Goal: Task Accomplishment & Management: Complete application form

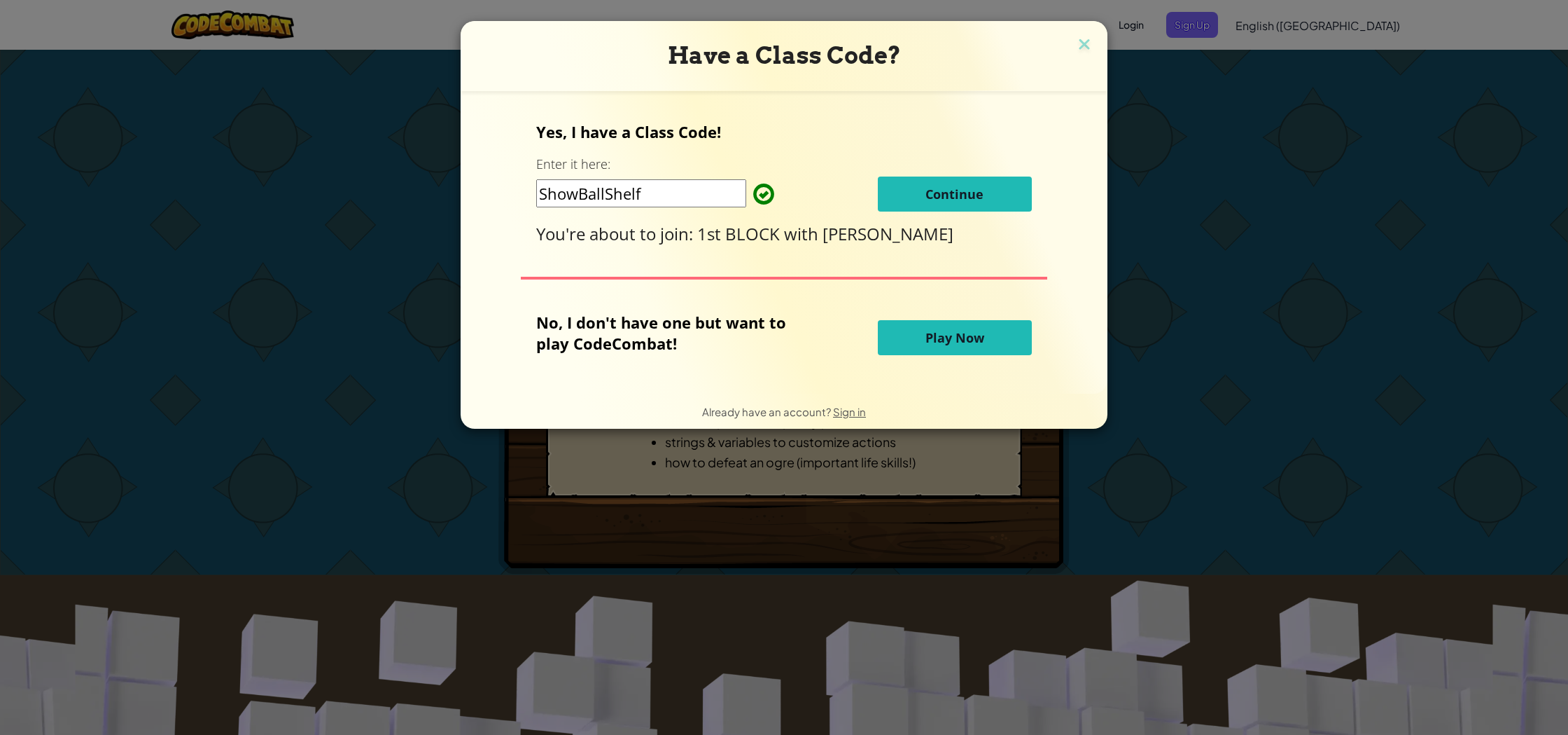
click at [947, 192] on span "Continue" at bounding box center [955, 193] width 58 height 17
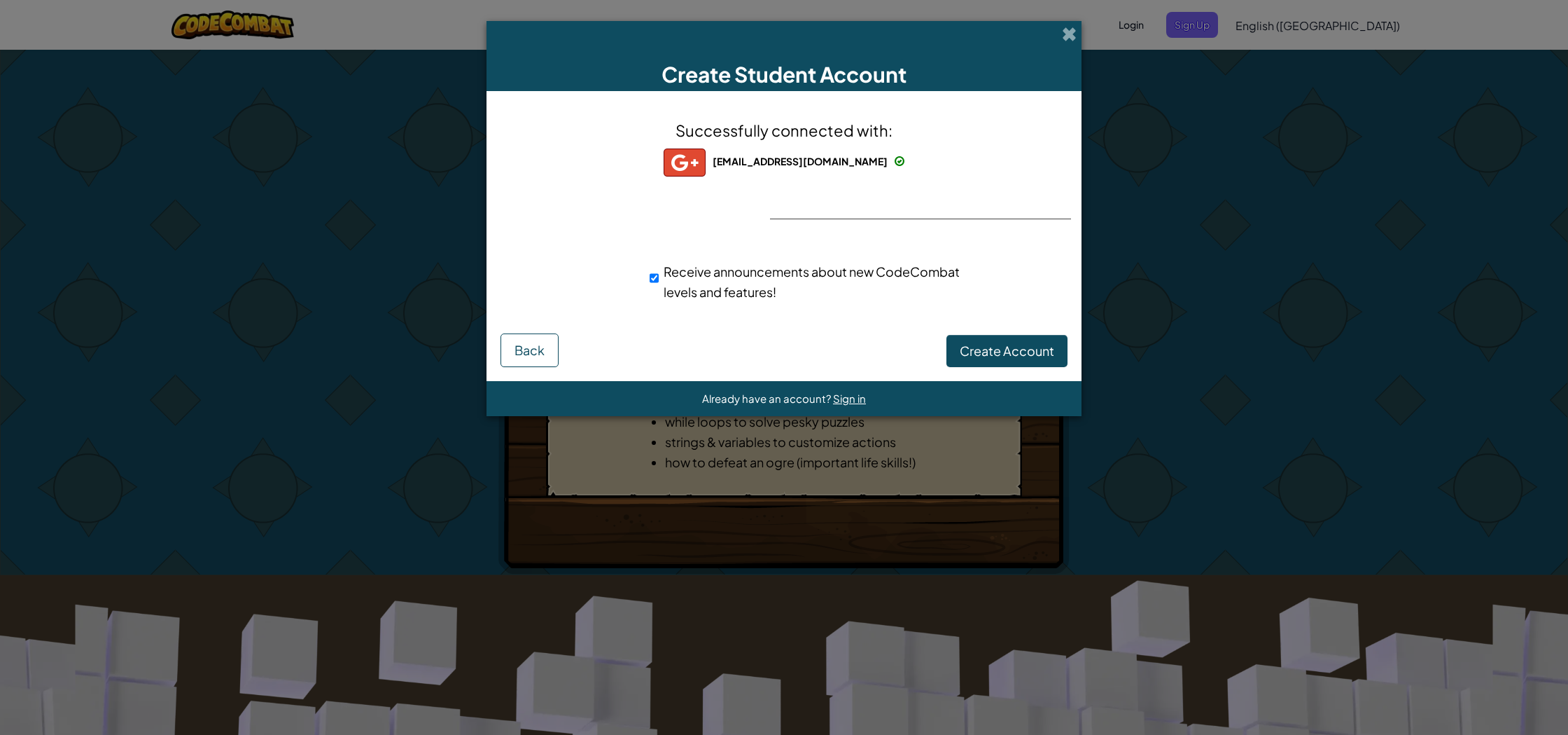
click at [1063, 215] on div "Successfully connected with: [EMAIL_ADDRESS][DOMAIN_NAME] [EMAIL_ADDRESS][DOMAI…" at bounding box center [784, 219] width 560 height 228
click at [1020, 266] on div "Receive announcements about new CodeCombat levels and features!" at bounding box center [784, 282] width 581 height 55
click at [714, 122] on span "Successfully connected with:" at bounding box center [784, 131] width 217 height 19
click at [719, 141] on div "Successfully connected with: [EMAIL_ADDRESS][DOMAIN_NAME] [EMAIL_ADDRESS][DOMAI…" at bounding box center [784, 219] width 560 height 228
click at [706, 168] on img at bounding box center [684, 162] width 42 height 28
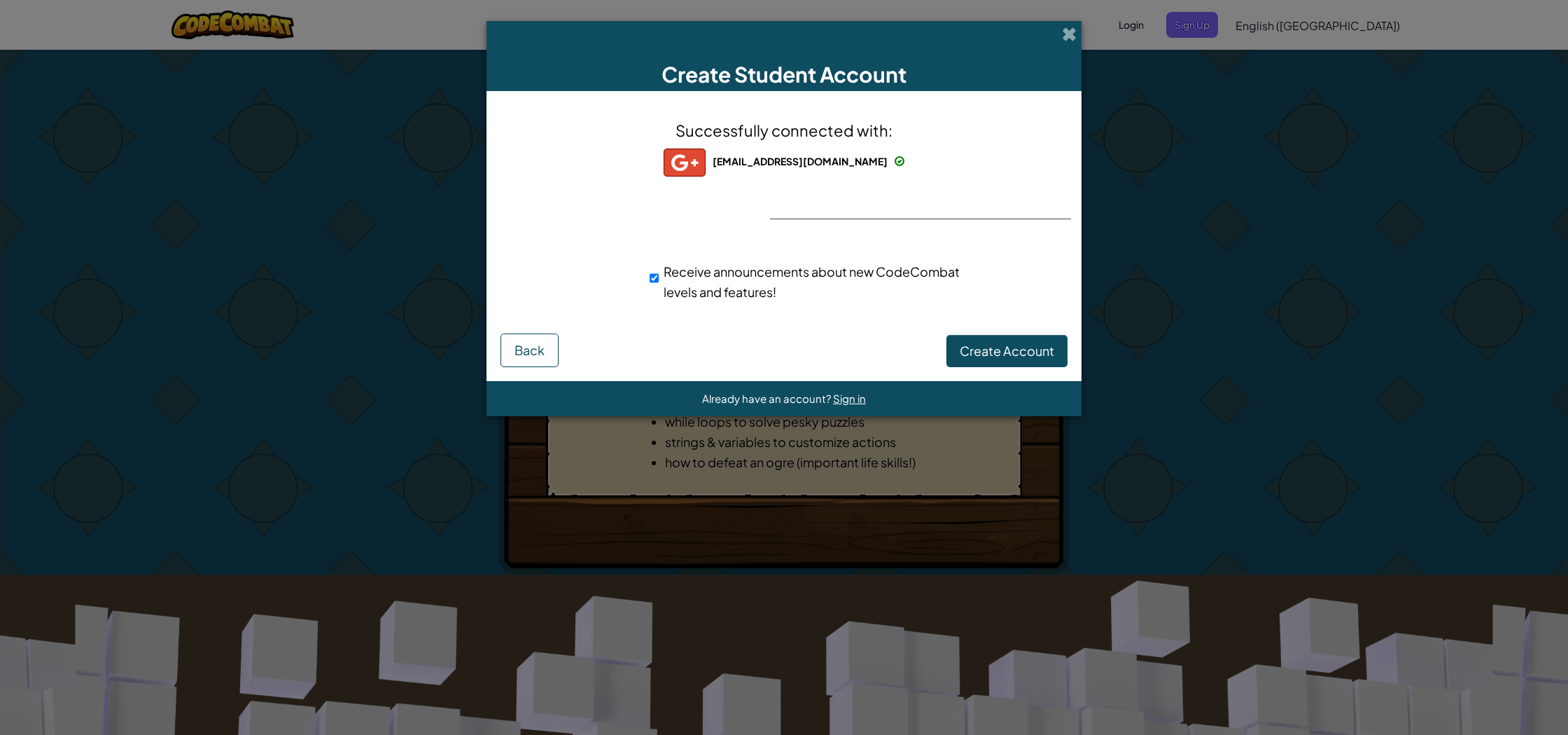
click at [706, 168] on img at bounding box center [684, 162] width 42 height 28
click at [746, 259] on div "Receive announcements about new CodeCombat levels and features!" at bounding box center [809, 282] width 339 height 55
click at [746, 173] on div "[EMAIL_ADDRESS][DOMAIN_NAME]" at bounding box center [784, 162] width 241 height 28
click at [706, 166] on img at bounding box center [684, 162] width 42 height 28
click at [549, 352] on button "Back" at bounding box center [530, 350] width 58 height 33
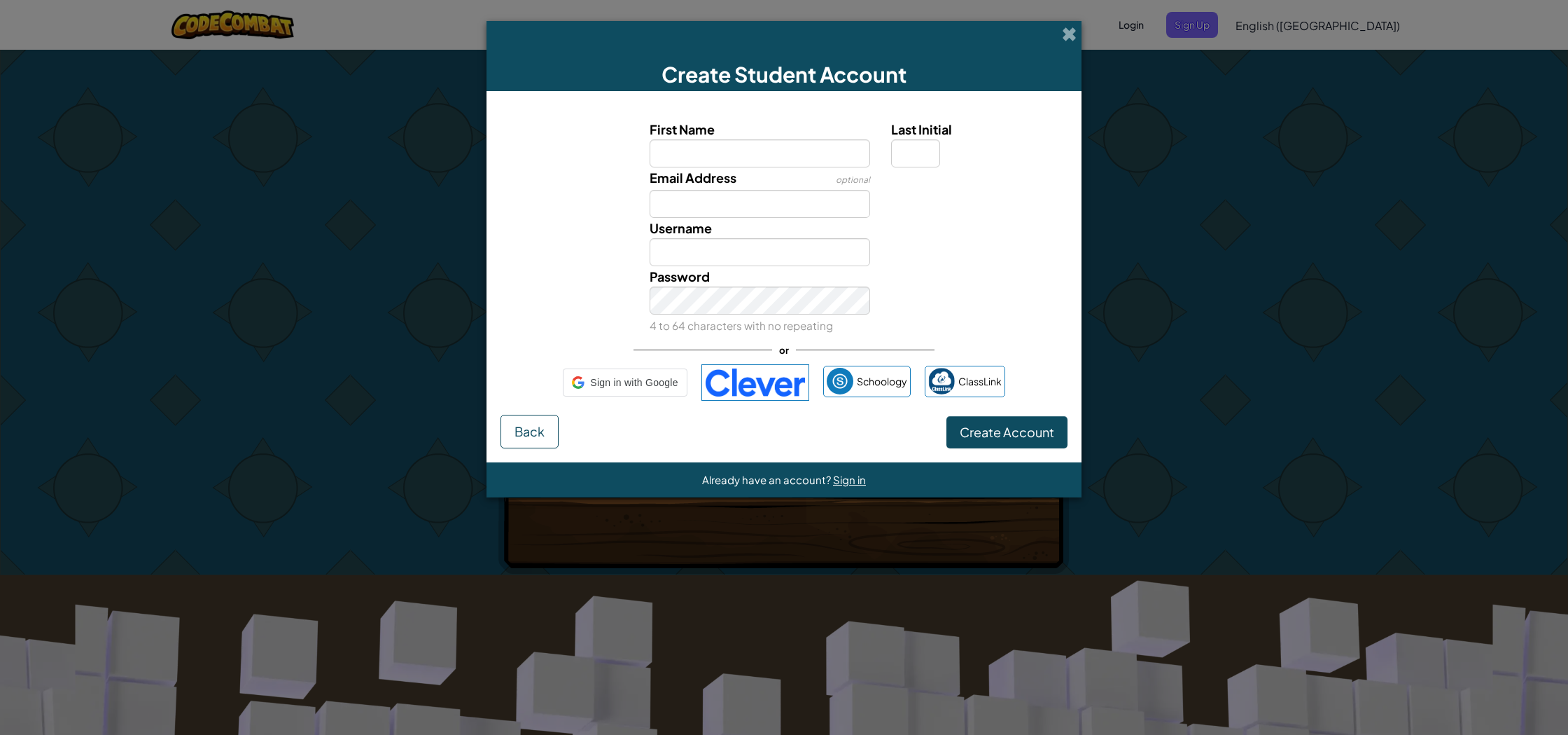
click at [547, 352] on div "First Name Last Initial Email Address optional Username Password 4 to 64 charac…" at bounding box center [784, 260] width 567 height 310
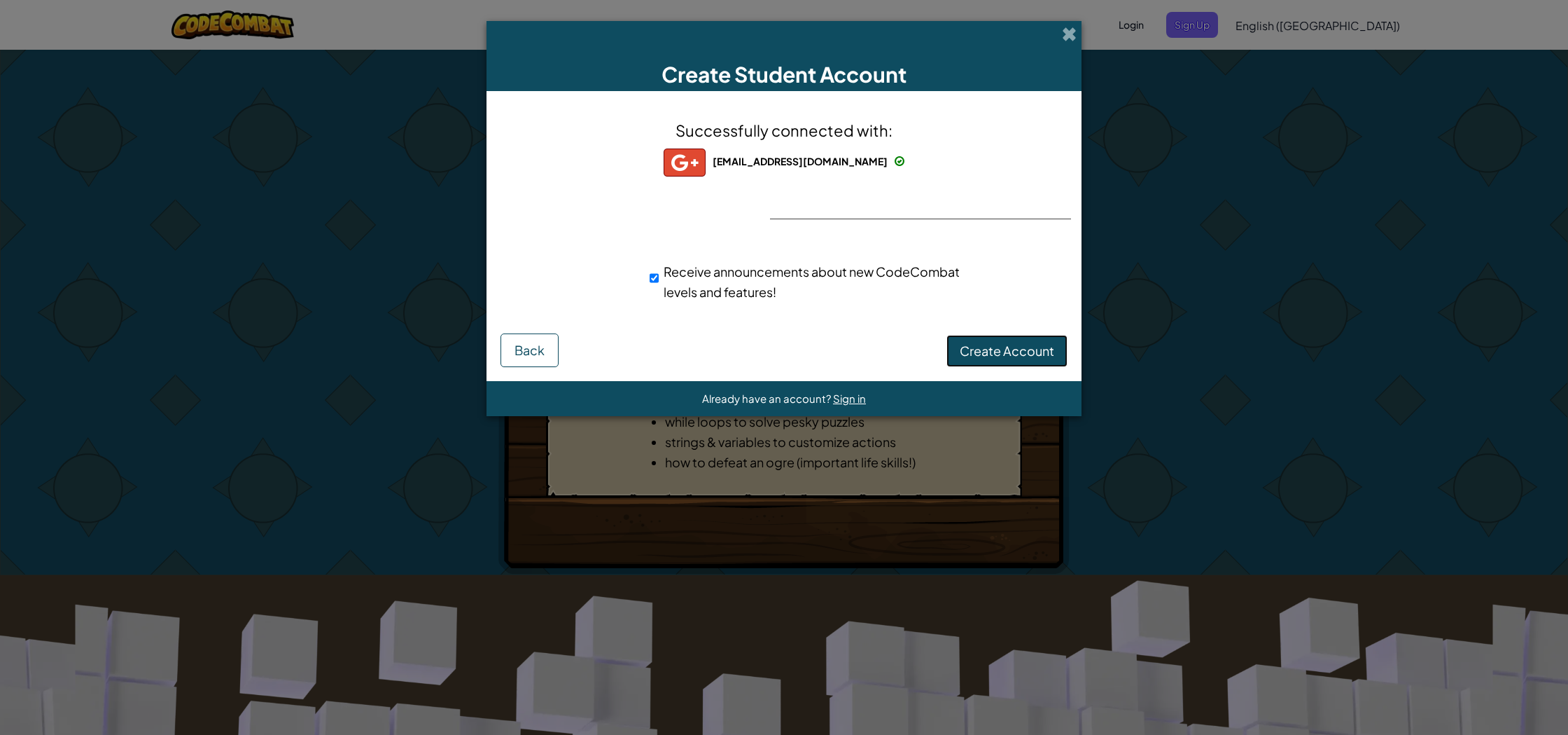
click at [1001, 357] on span "Create Account" at bounding box center [1007, 350] width 95 height 17
click at [989, 355] on button "Create Account" at bounding box center [1007, 350] width 121 height 32
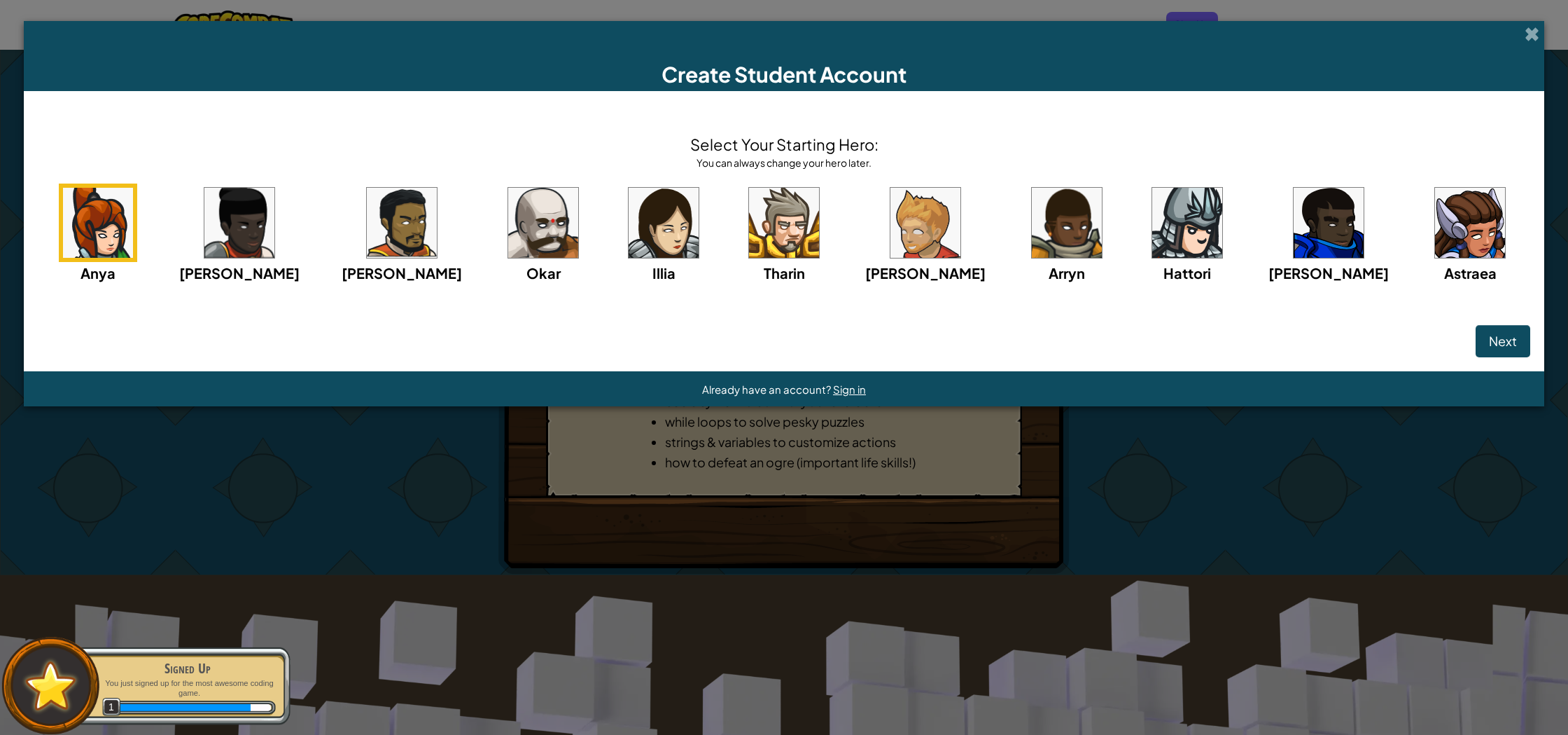
click at [784, 233] on img at bounding box center [784, 223] width 70 height 70
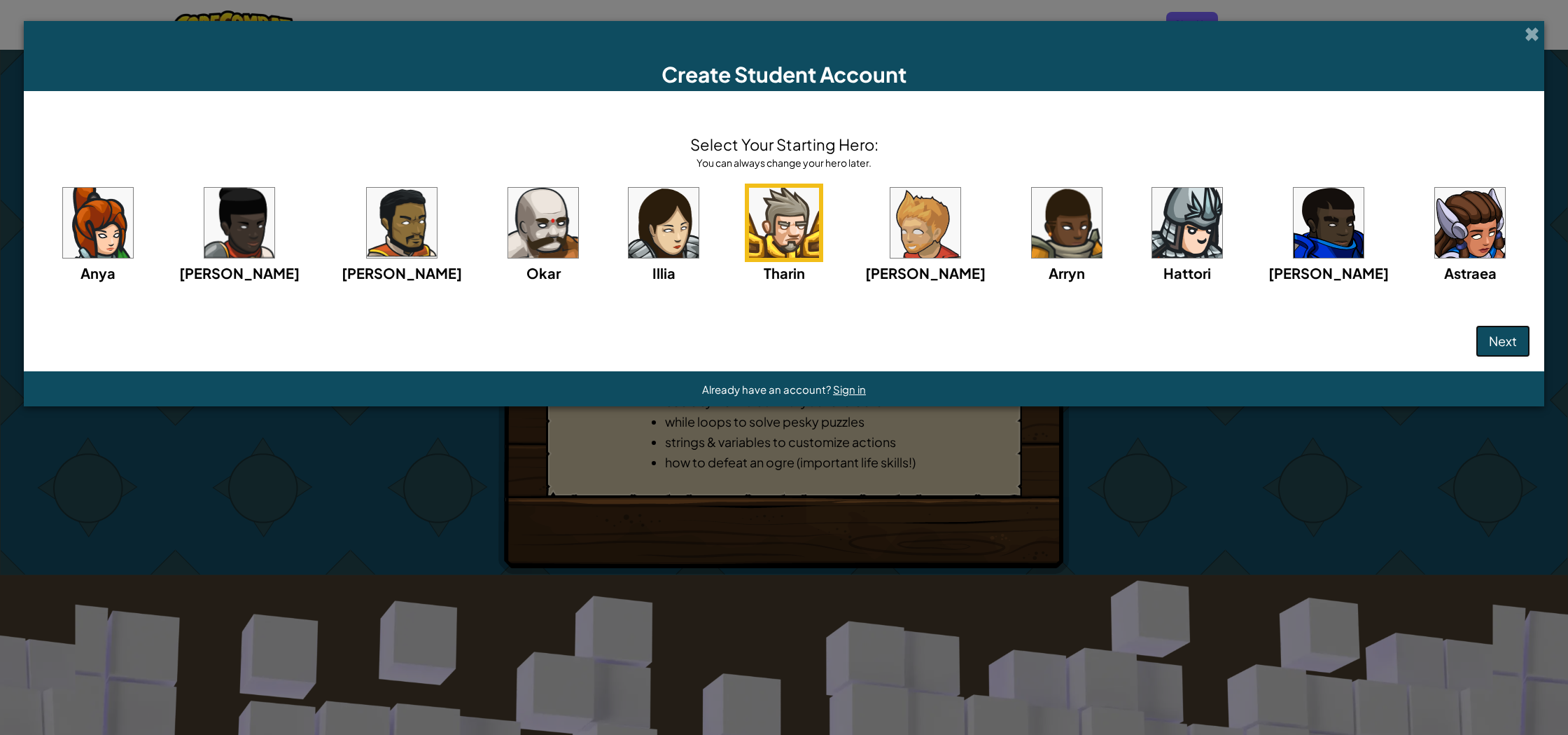
click at [1489, 339] on span "Next" at bounding box center [1503, 340] width 28 height 17
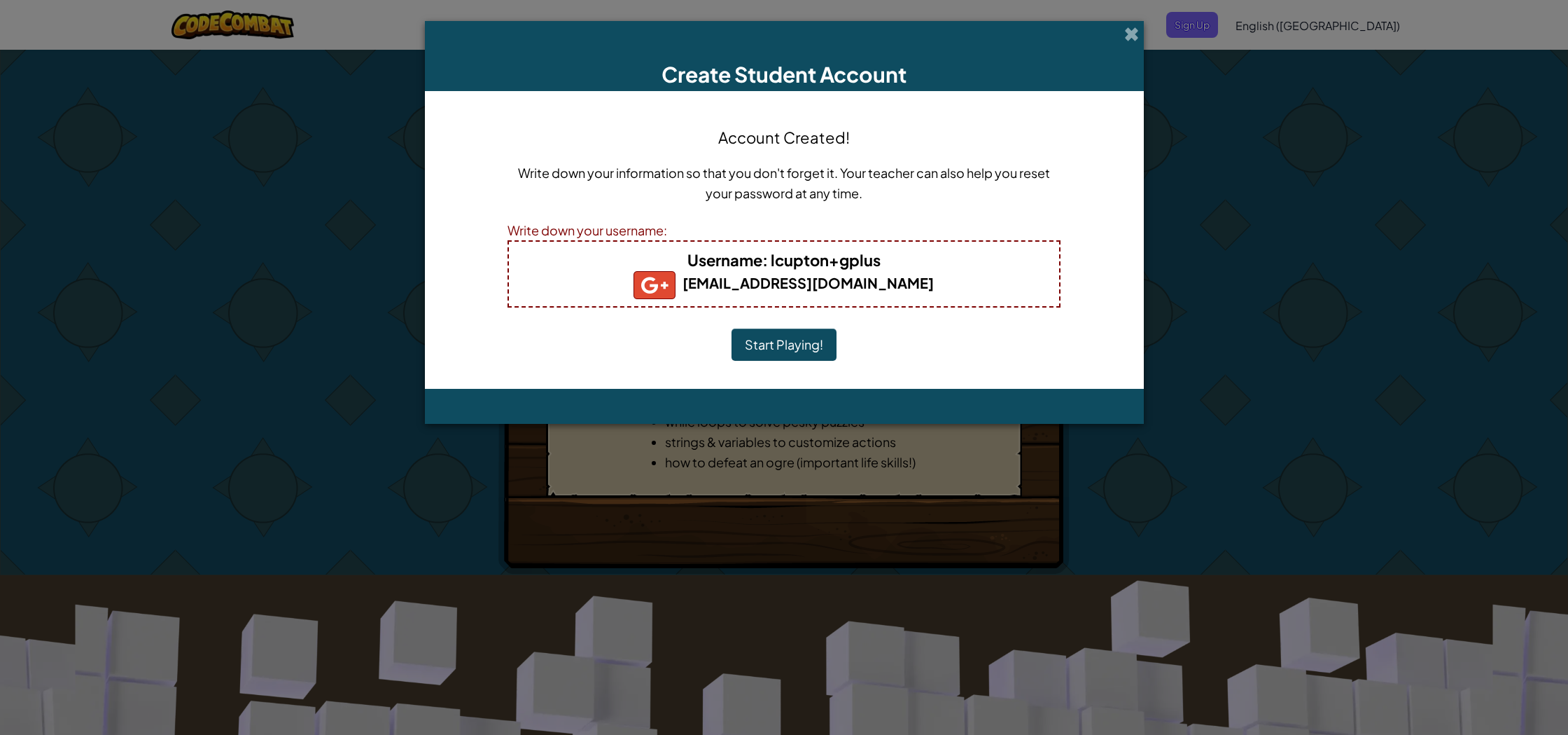
click at [762, 342] on button "Start Playing!" at bounding box center [784, 344] width 105 height 32
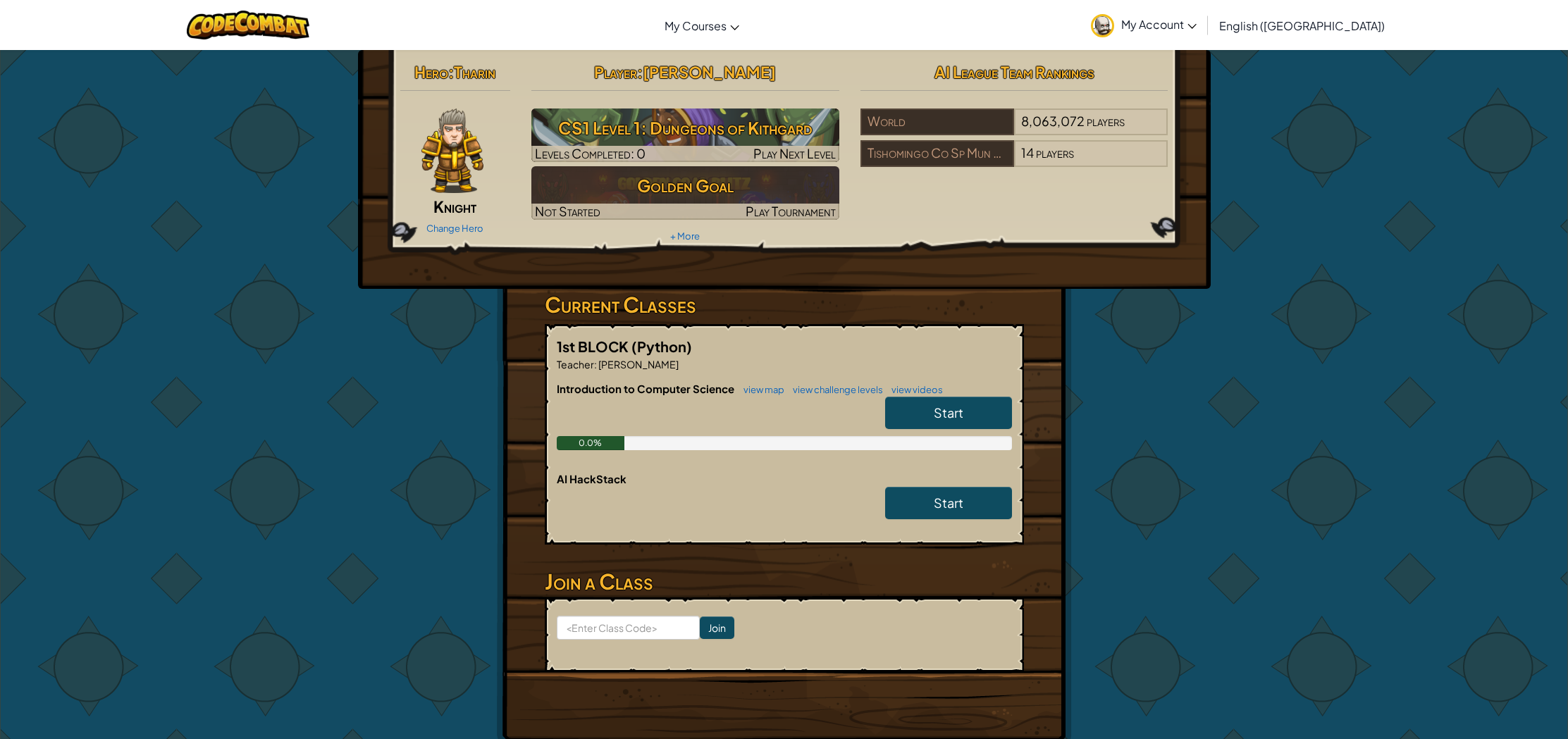
click at [1196, 27] on span "My Account" at bounding box center [1158, 24] width 76 height 15
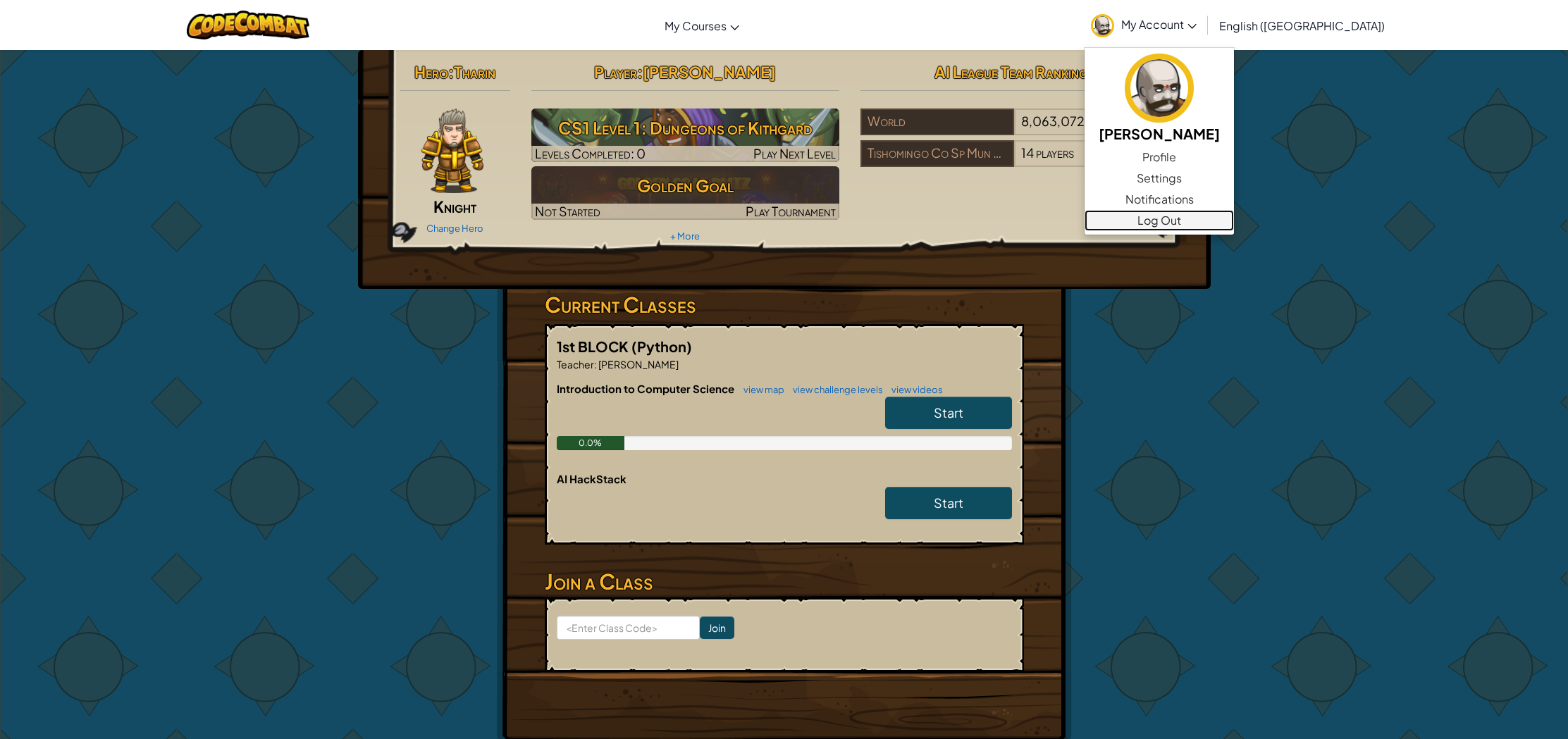
click at [1234, 226] on link "Log Out" at bounding box center [1159, 221] width 149 height 22
